Goal: Information Seeking & Learning: Learn about a topic

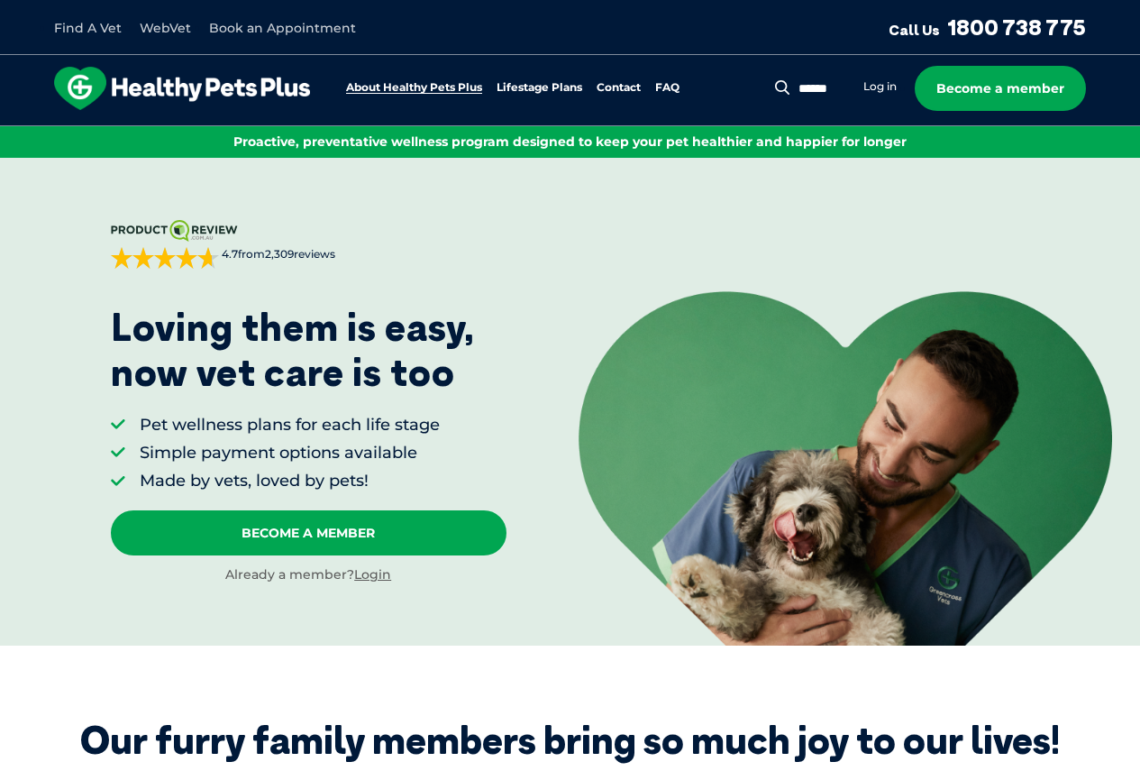
click at [465, 85] on link "About Healthy Pets Plus" at bounding box center [414, 88] width 136 height 12
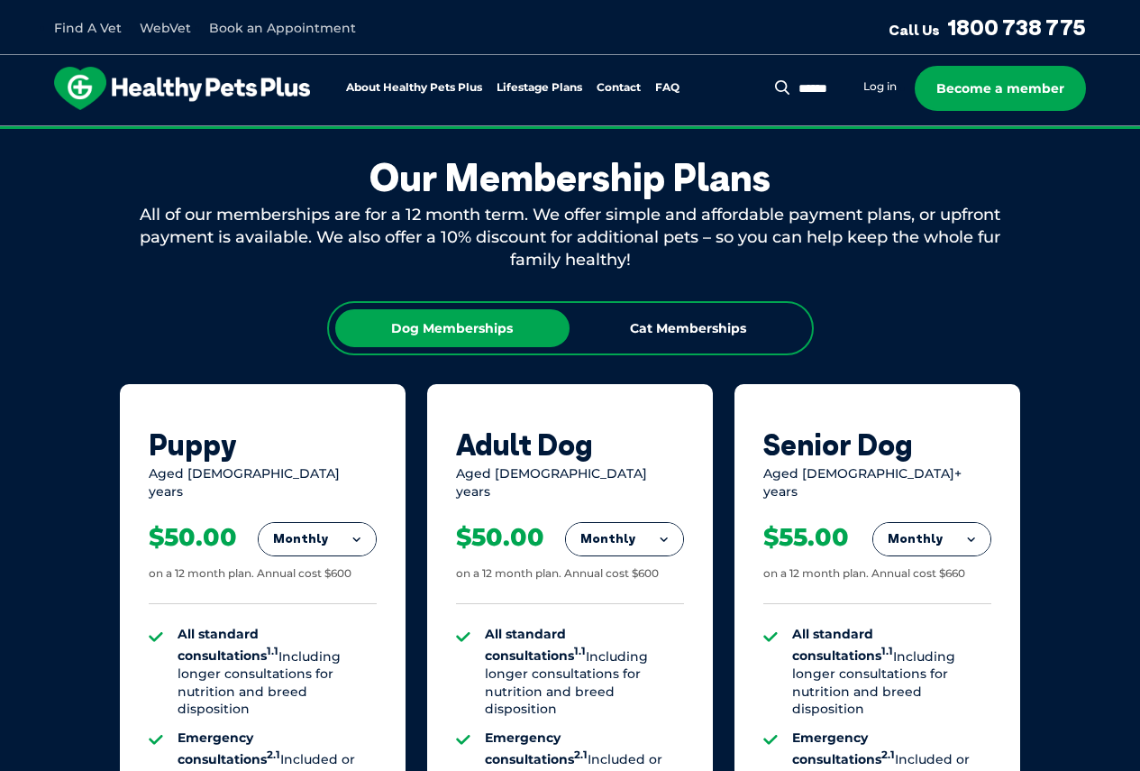
scroll to position [976, 0]
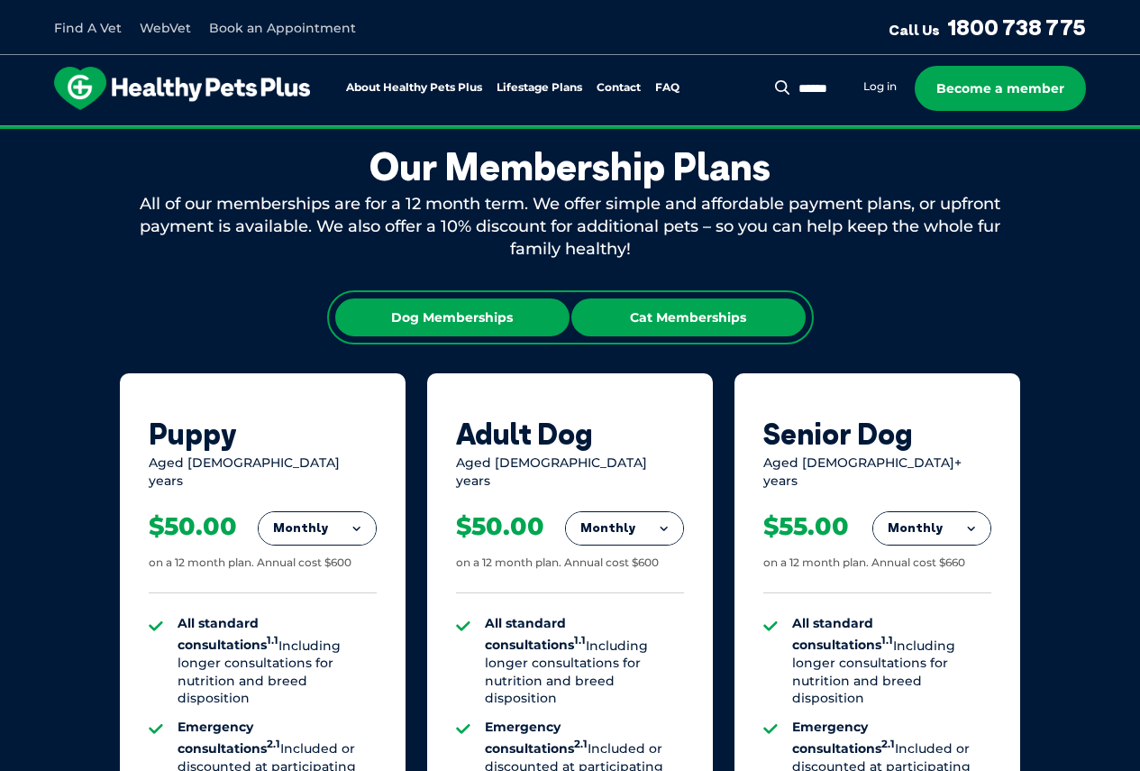
click at [605, 307] on div "Cat Memberships" at bounding box center [688, 317] width 234 height 38
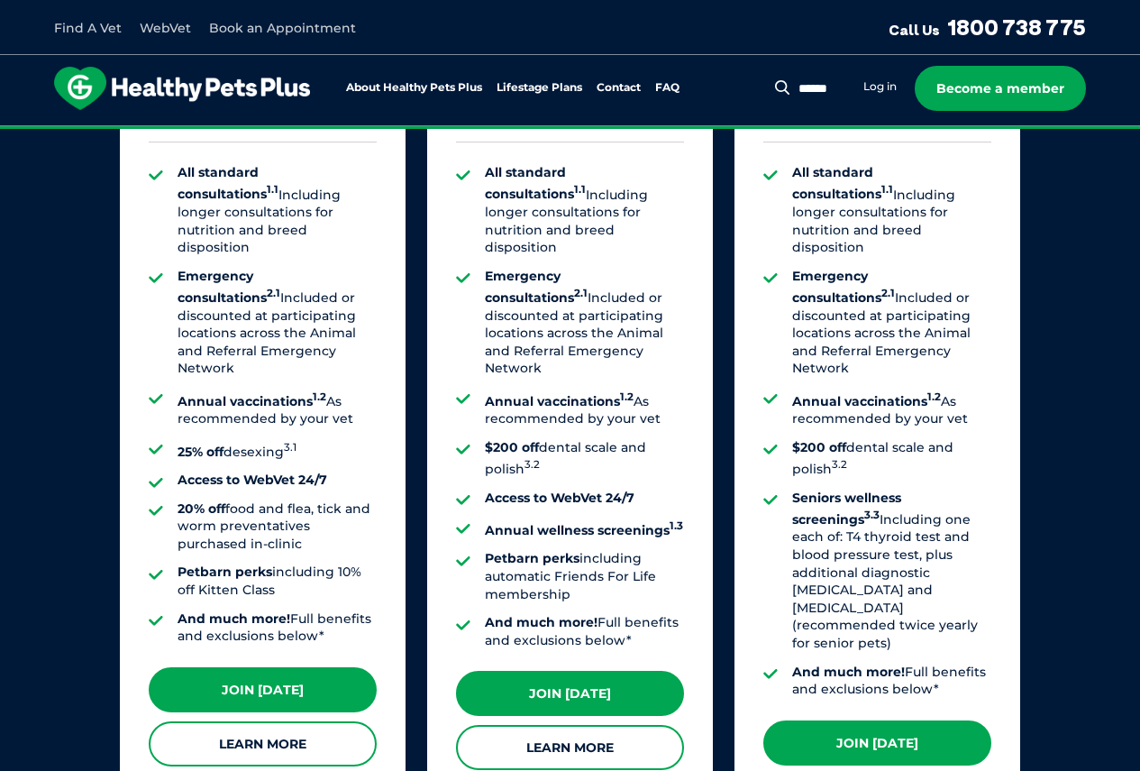
scroll to position [1607, 0]
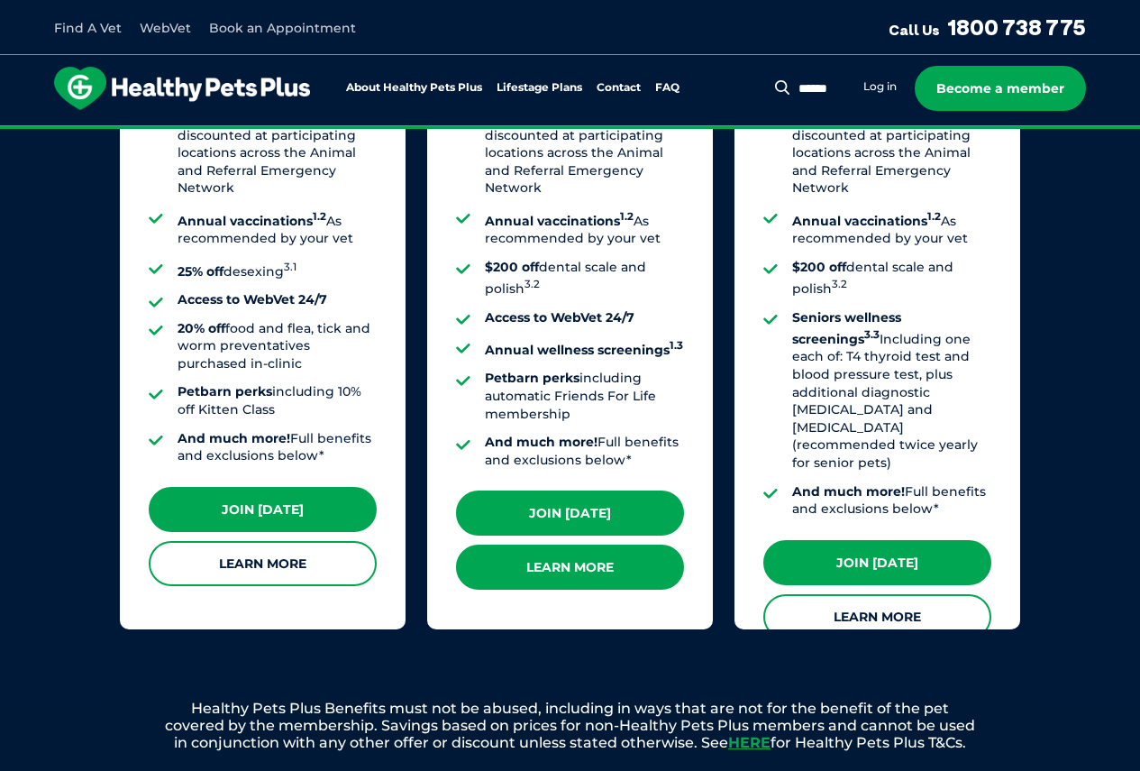
click at [543, 544] on link "Learn More" at bounding box center [570, 566] width 228 height 45
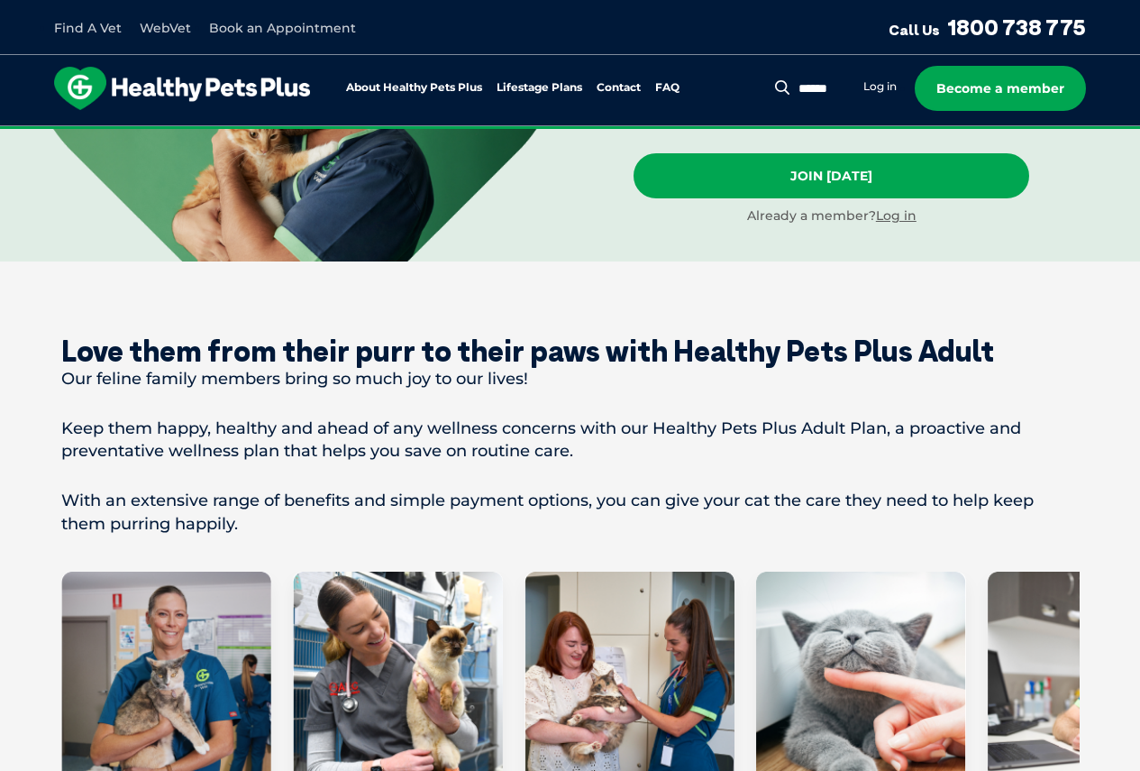
scroll to position [451, 0]
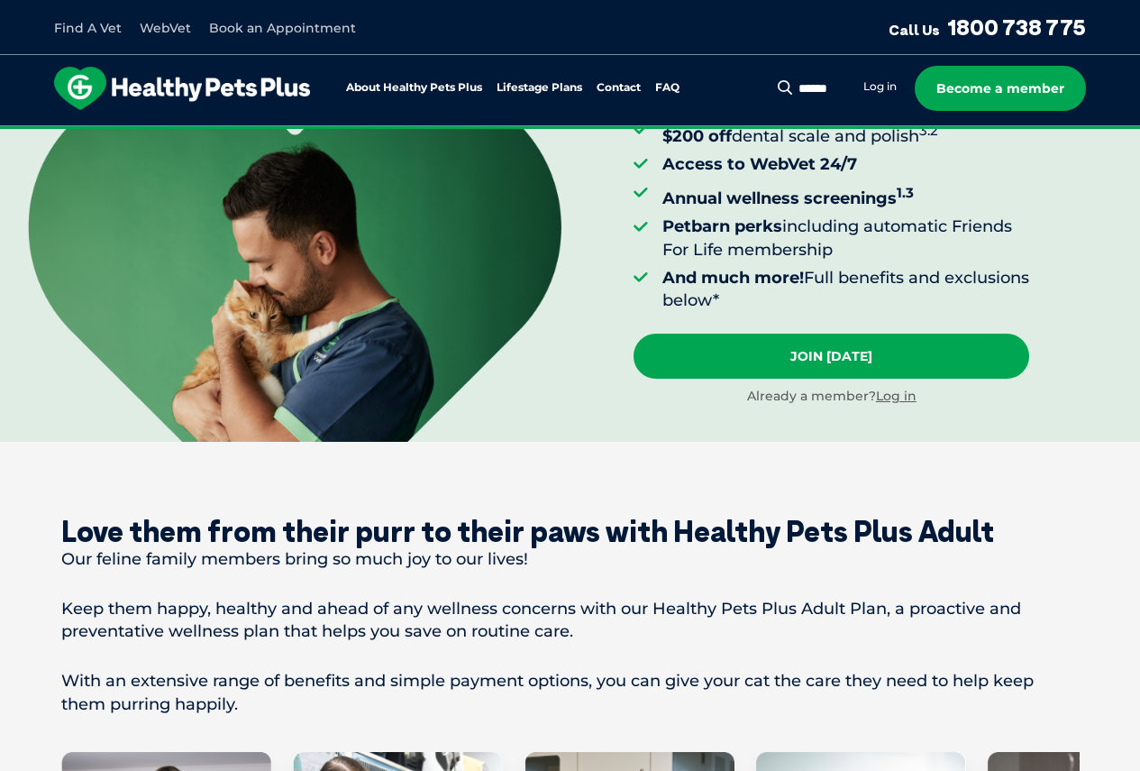
click at [779, 78] on button "Search" at bounding box center [782, 87] width 23 height 18
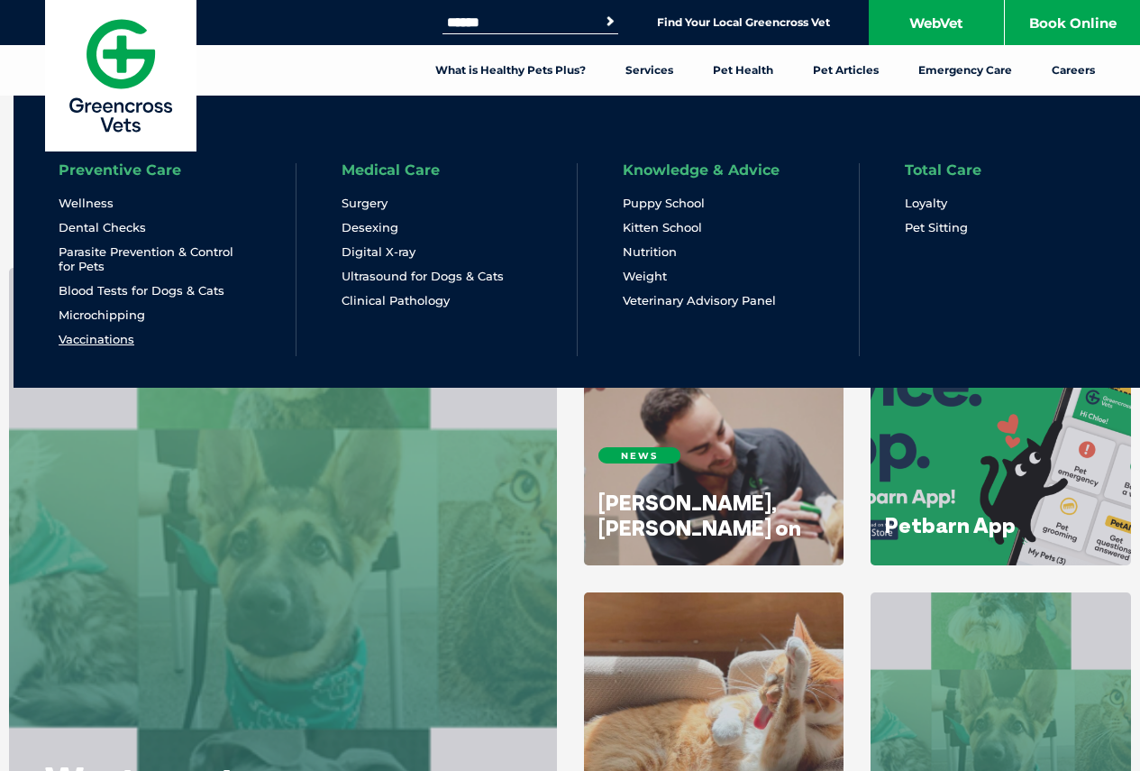
click at [132, 336] on link "Vaccinations" at bounding box center [97, 339] width 76 height 15
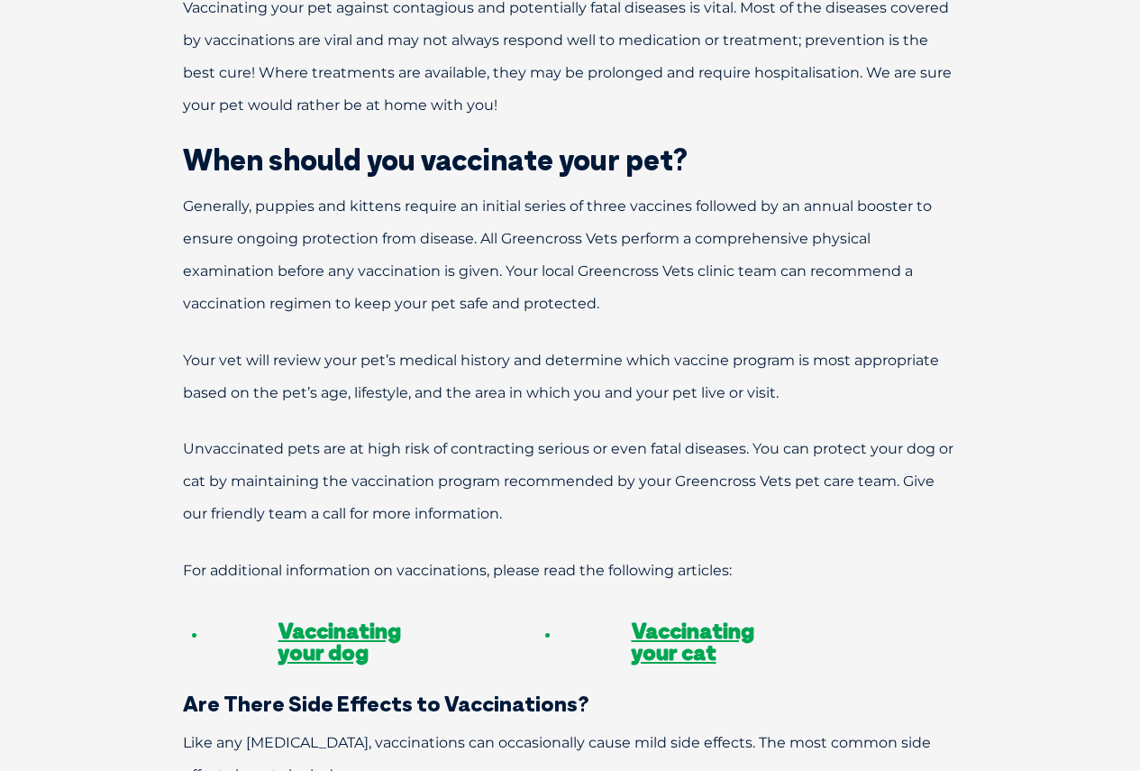
scroll to position [1352, 0]
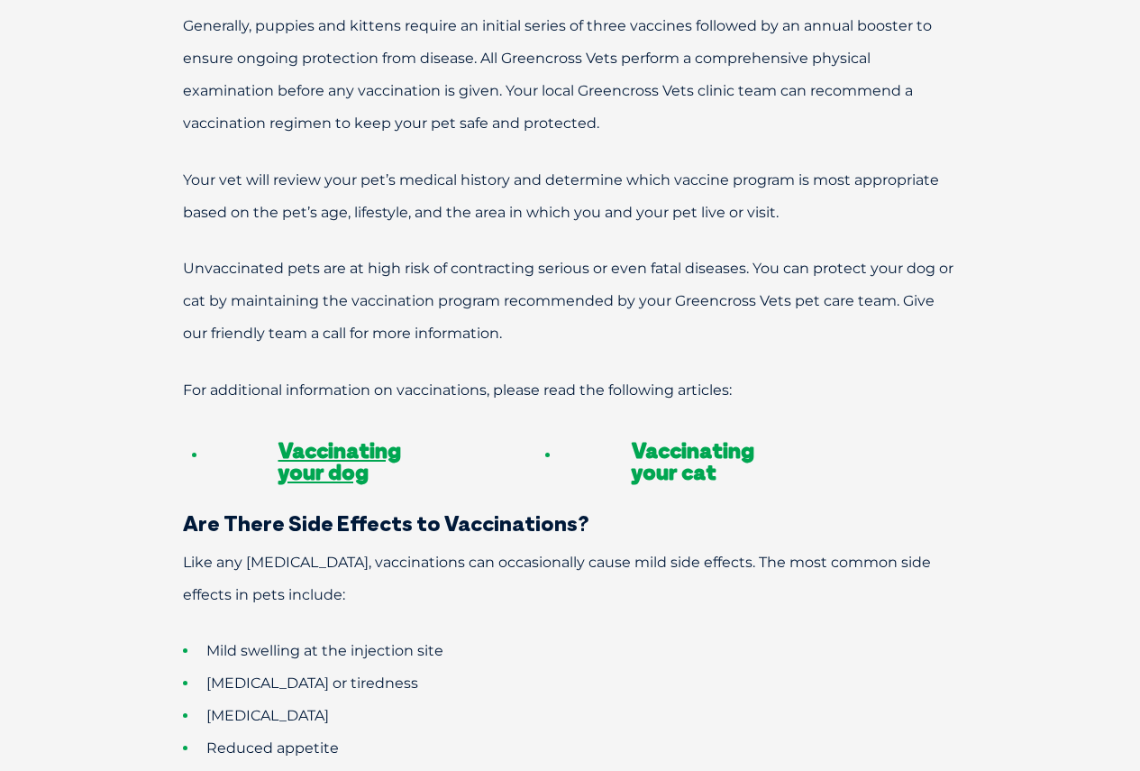
click at [658, 436] on link "Vaccinating your cat" at bounding box center [693, 460] width 123 height 49
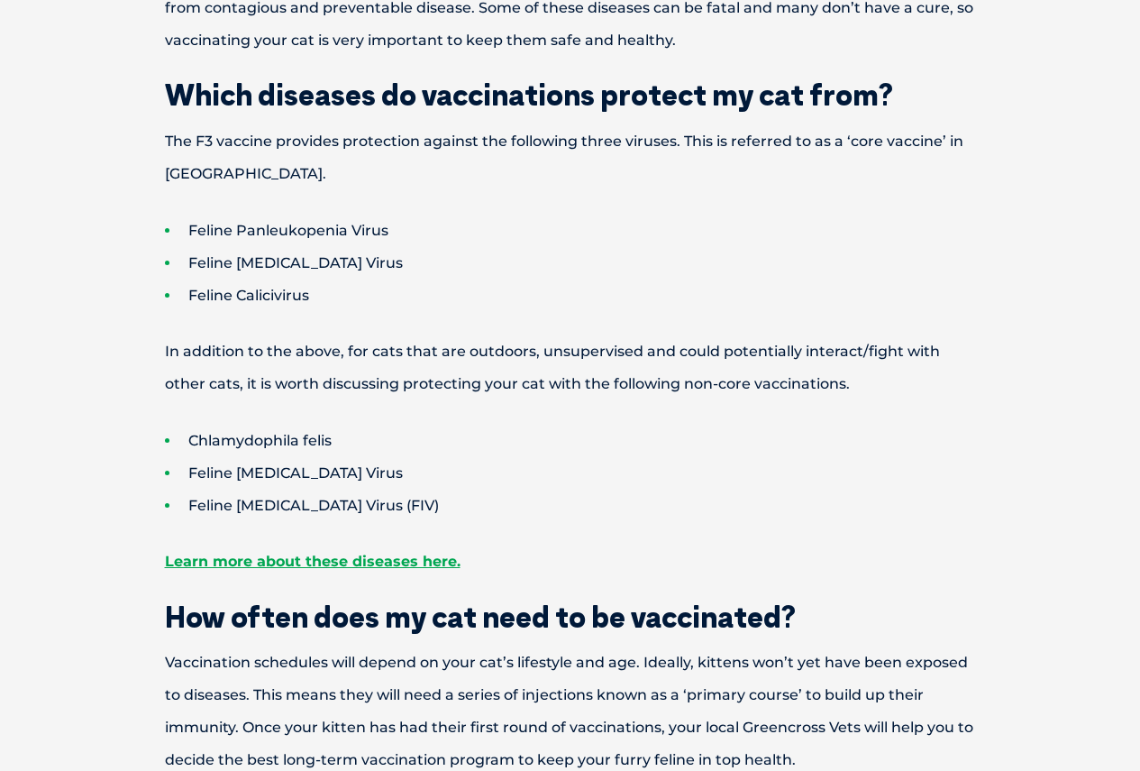
scroll to position [631, 0]
